Goal: Task Accomplishment & Management: Use online tool/utility

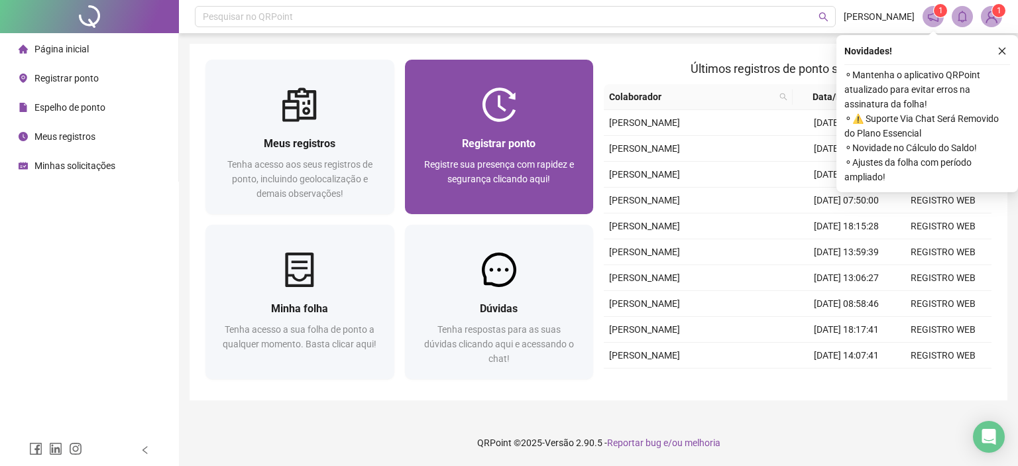
click at [498, 135] on div "Registrar ponto" at bounding box center [499, 143] width 157 height 17
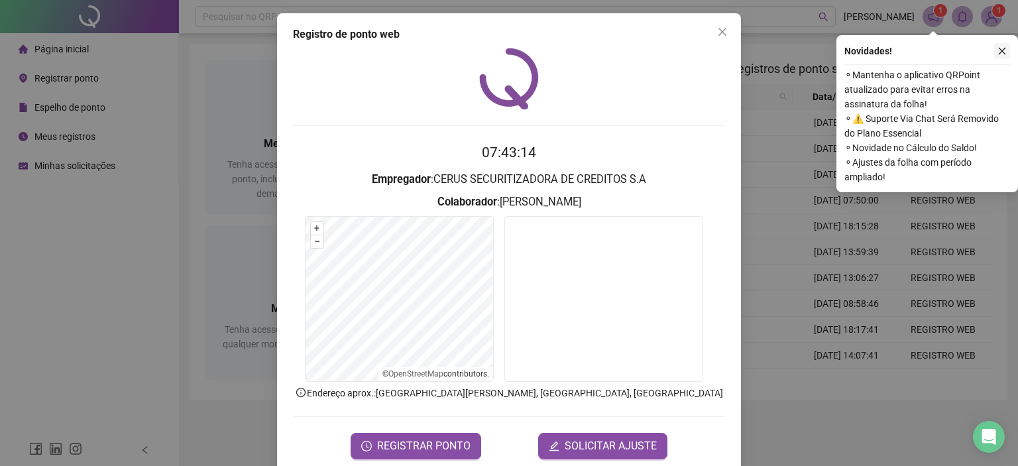
click at [1003, 52] on icon "close" at bounding box center [1001, 50] width 9 height 9
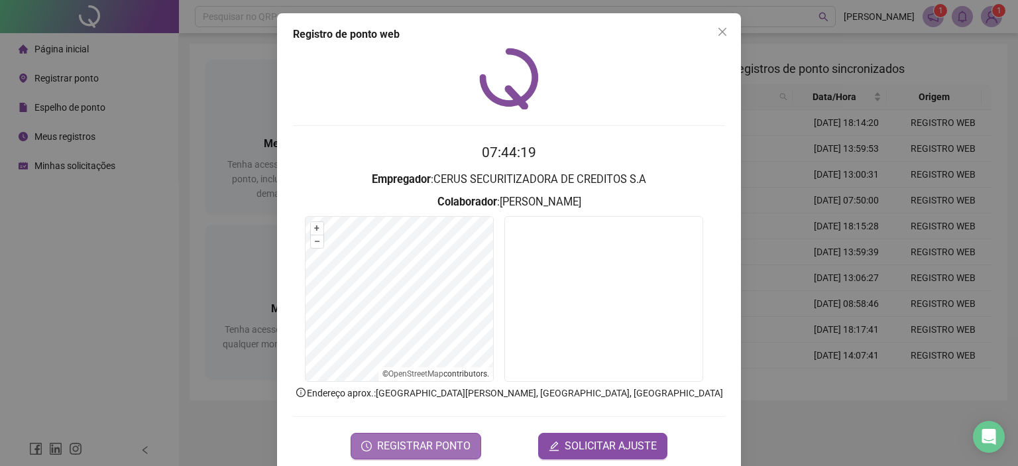
click at [387, 447] on span "REGISTRAR PONTO" at bounding box center [423, 446] width 93 height 16
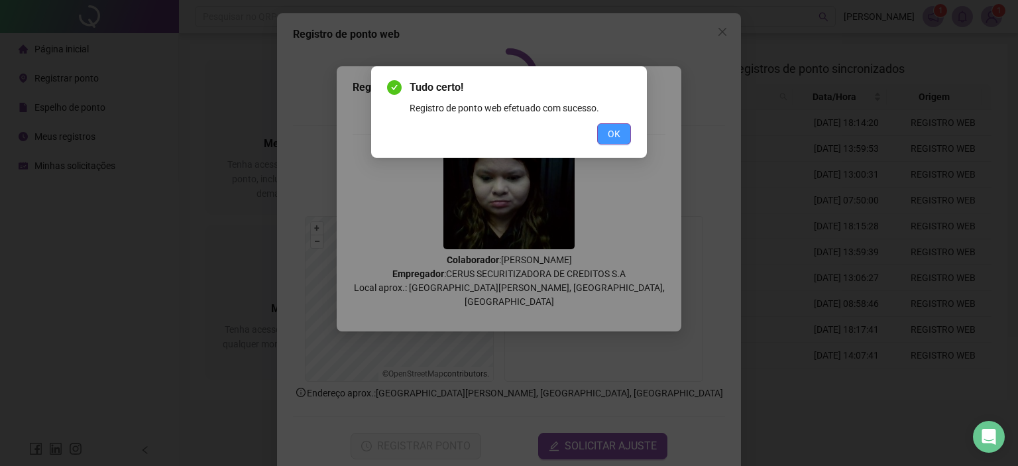
click at [620, 125] on button "OK" at bounding box center [614, 133] width 34 height 21
